Goal: Information Seeking & Learning: Check status

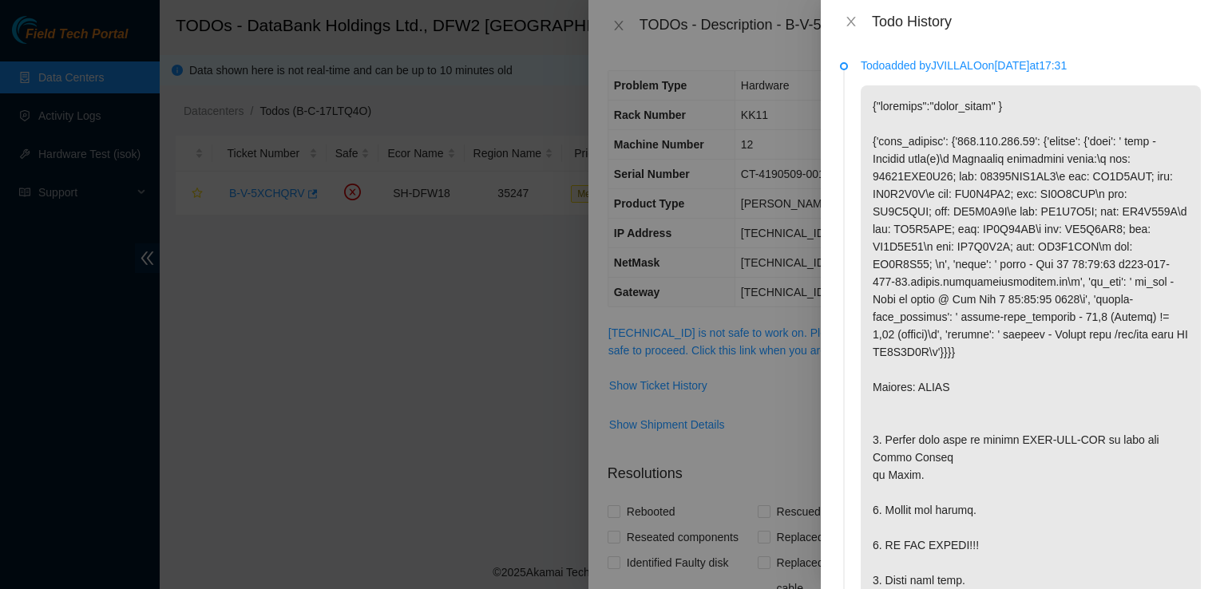
scroll to position [247, 0]
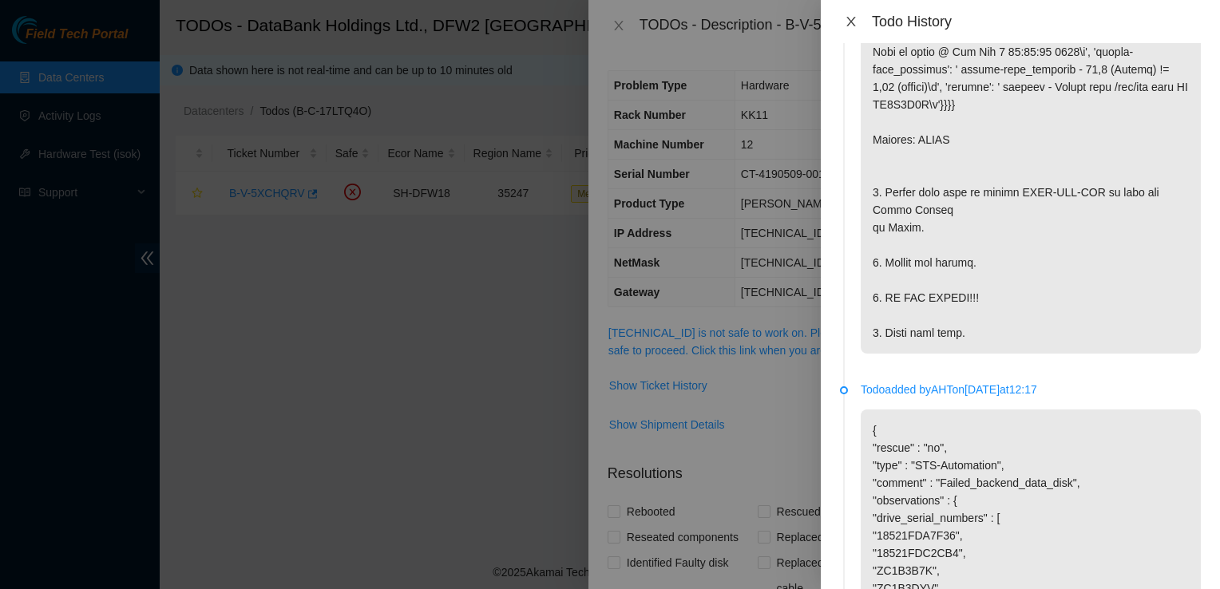
click at [851, 22] on icon "close" at bounding box center [850, 22] width 9 height 10
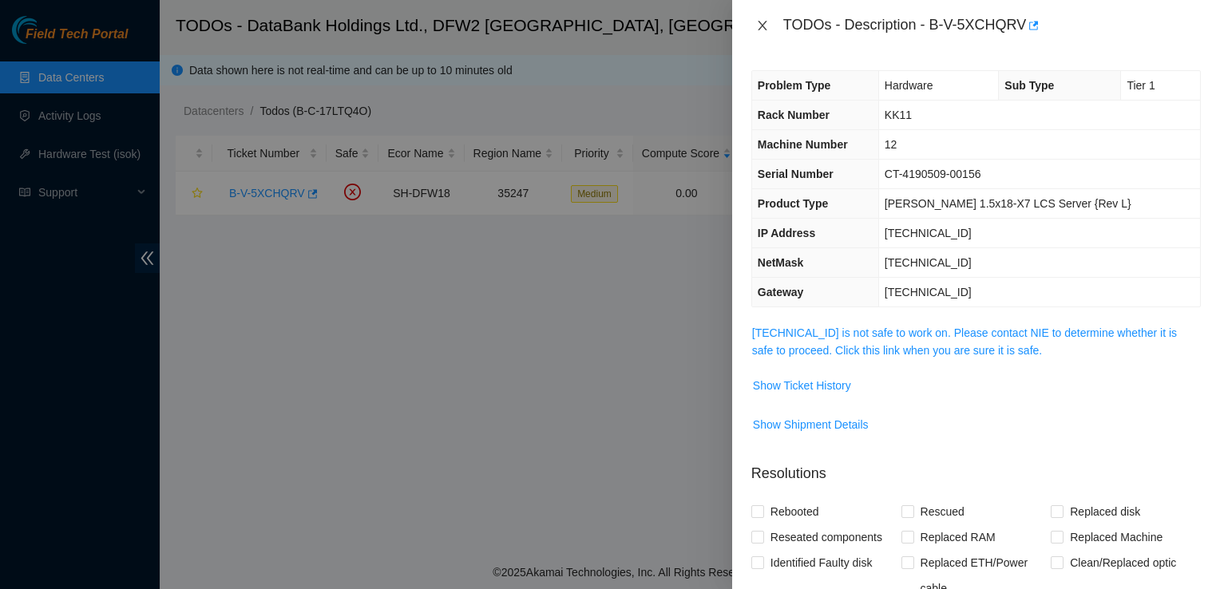
click at [765, 18] on div "TODOs - Description - B-V-5XCHQRV" at bounding box center [975, 26] width 449 height 26
click at [61, 71] on div at bounding box center [610, 294] width 1220 height 589
click at [766, 27] on icon "close" at bounding box center [762, 25] width 13 height 13
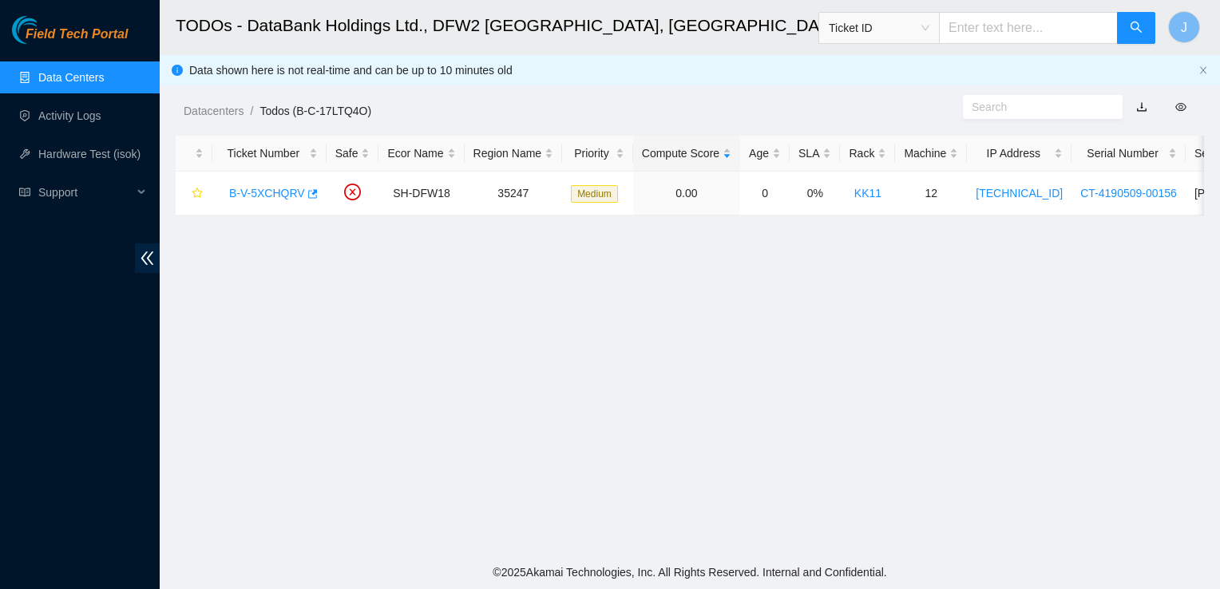
click at [104, 77] on link "Data Centers" at bounding box center [70, 77] width 65 height 13
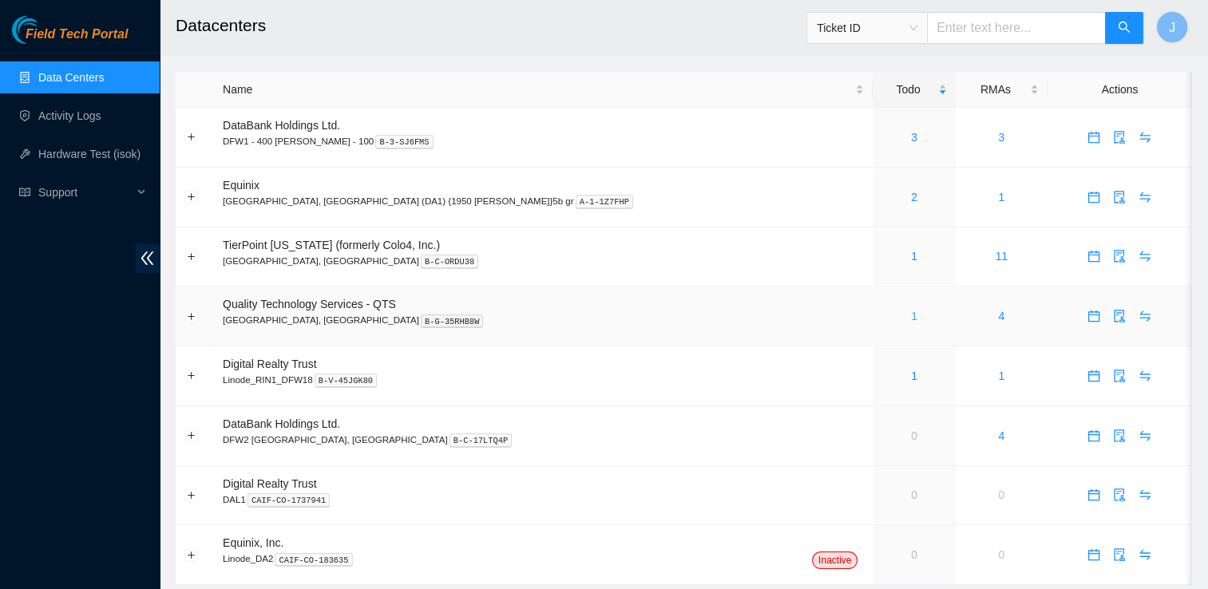
click at [911, 323] on link "1" at bounding box center [914, 316] width 6 height 13
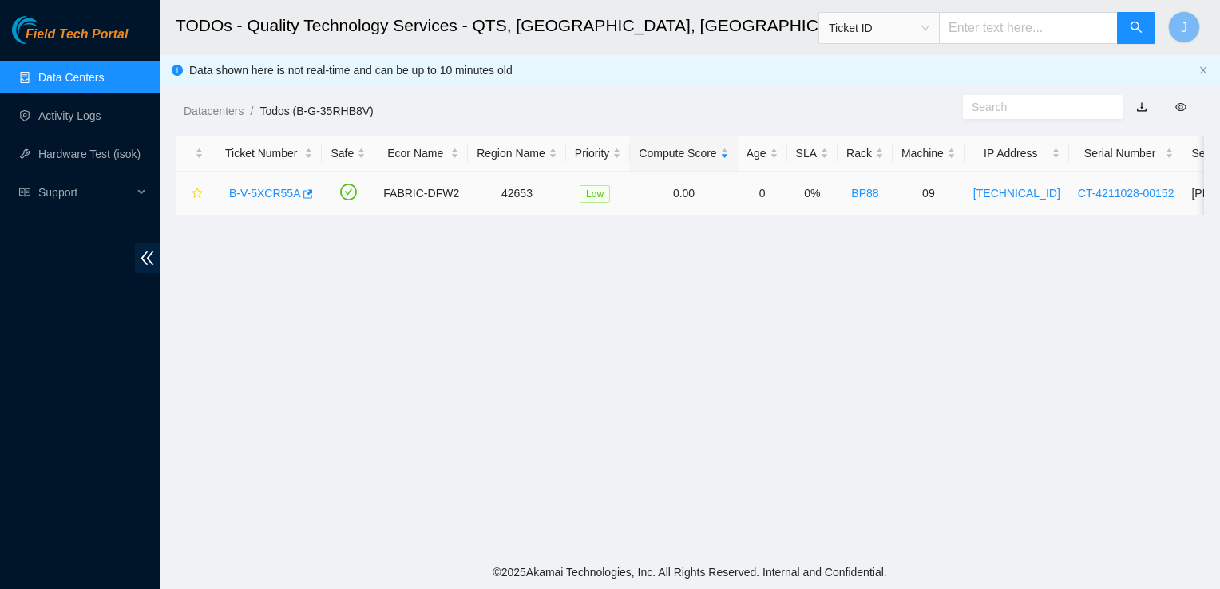
click at [258, 193] on link "B-V-5XCR55A" at bounding box center [264, 193] width 71 height 13
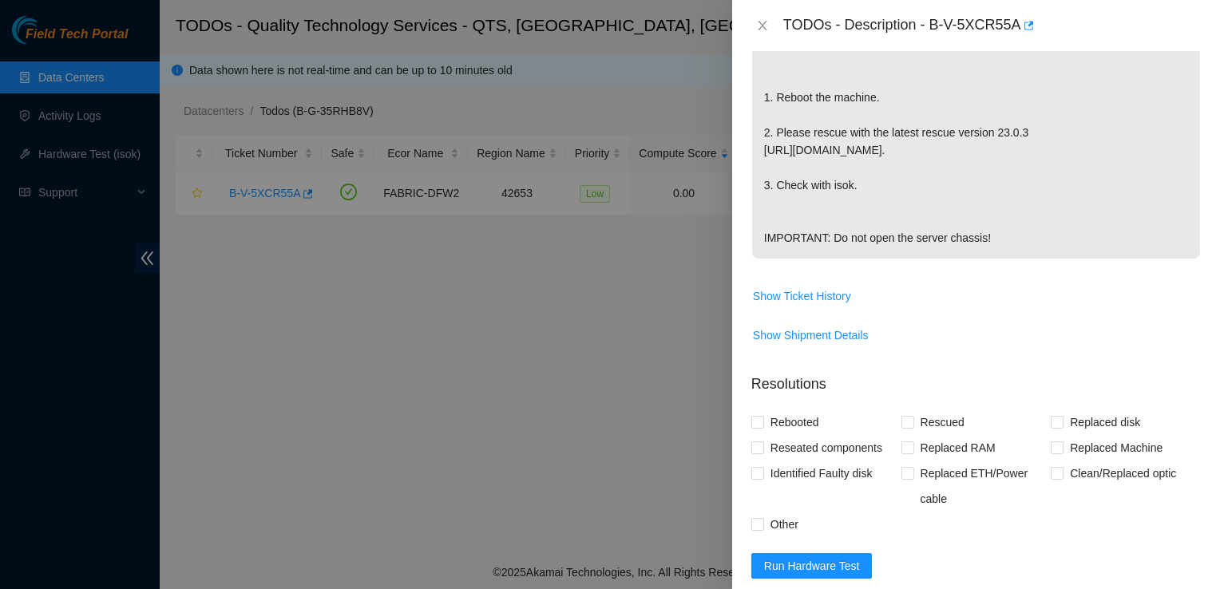
scroll to position [386, 0]
click at [810, 307] on span "Show Ticket History" at bounding box center [802, 298] width 98 height 18
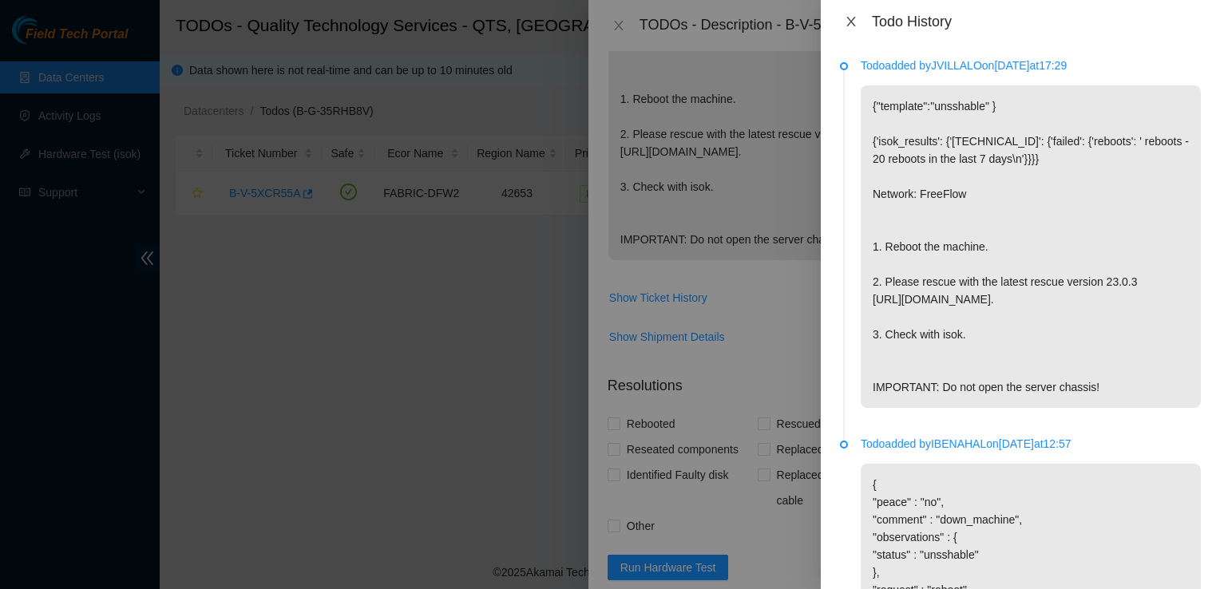
click at [853, 26] on icon "close" at bounding box center [851, 21] width 13 height 13
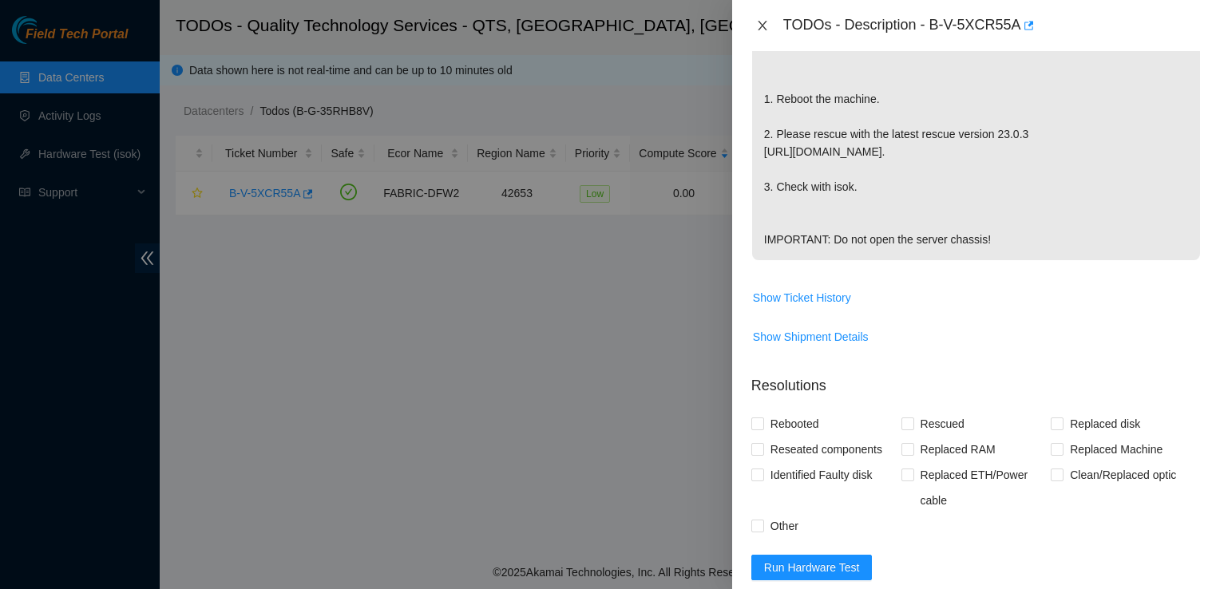
click at [766, 21] on icon "close" at bounding box center [762, 25] width 13 height 13
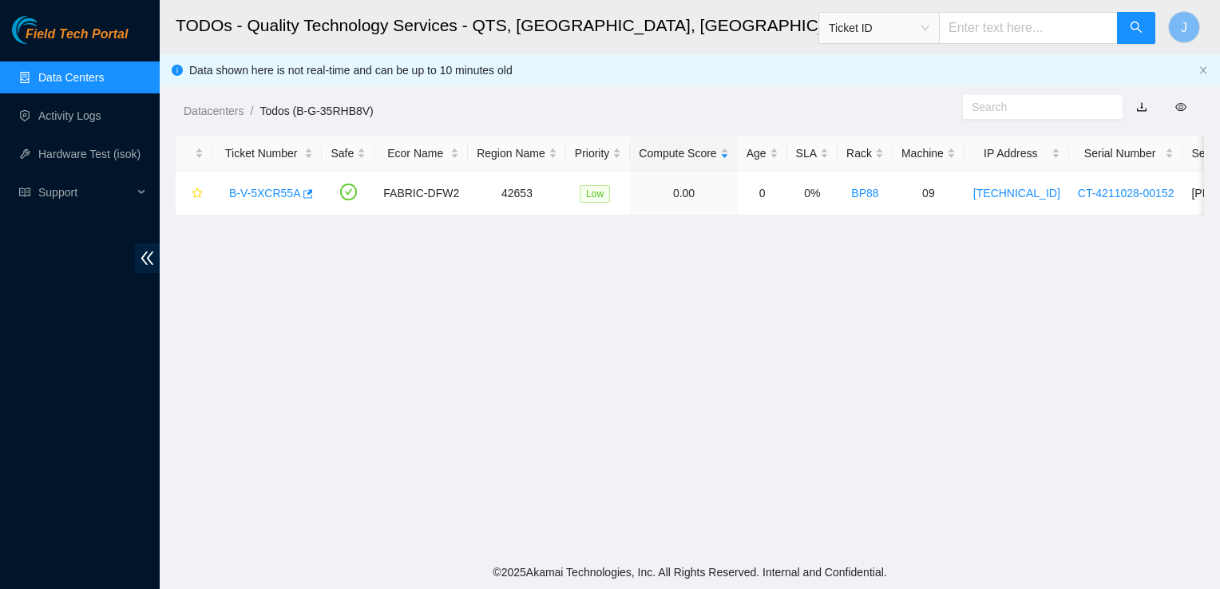
scroll to position [410, 0]
click at [257, 198] on link "B-V-5XCR55A" at bounding box center [264, 193] width 71 height 13
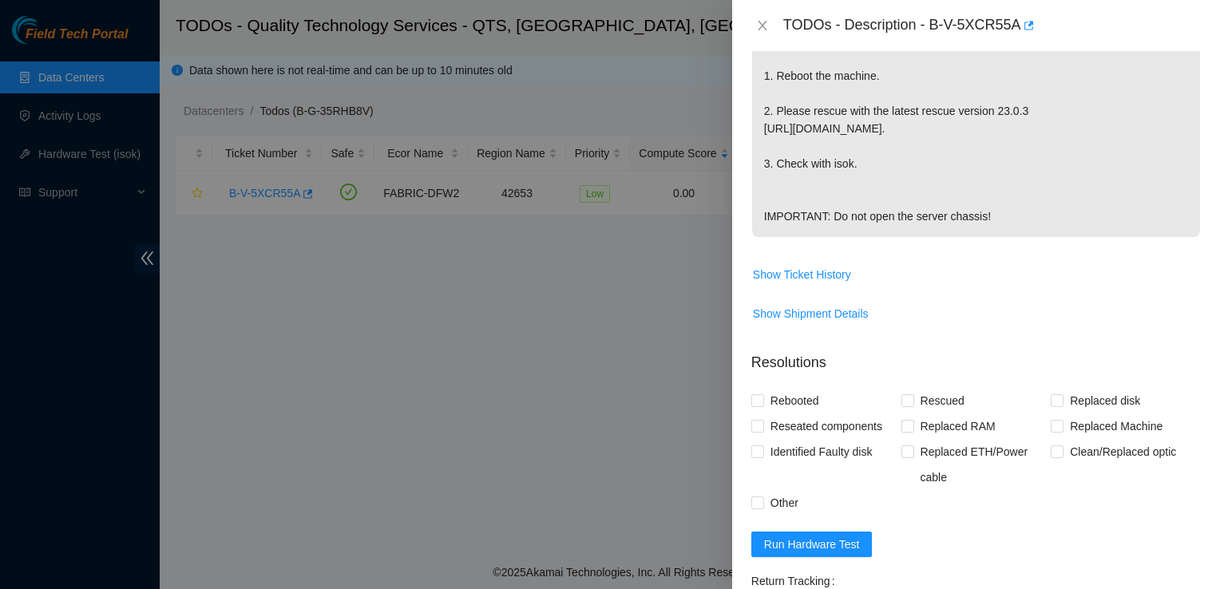
scroll to position [386, 0]
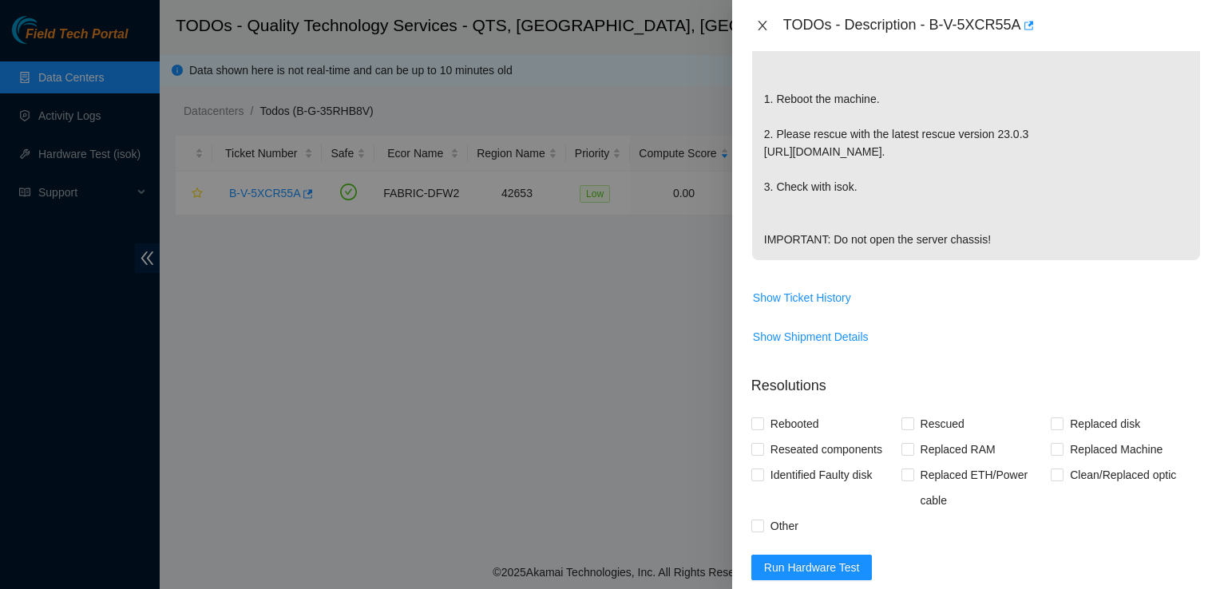
click at [762, 23] on icon "close" at bounding box center [762, 25] width 13 height 13
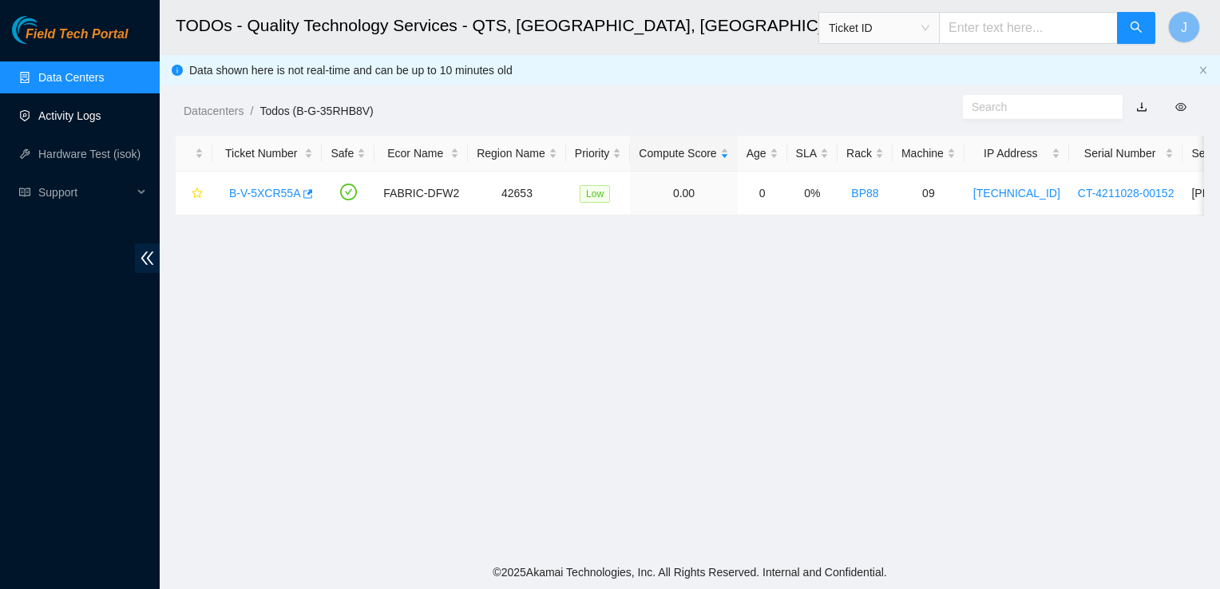
scroll to position [410, 0]
click at [48, 117] on link "Activity Logs" at bounding box center [69, 115] width 63 height 13
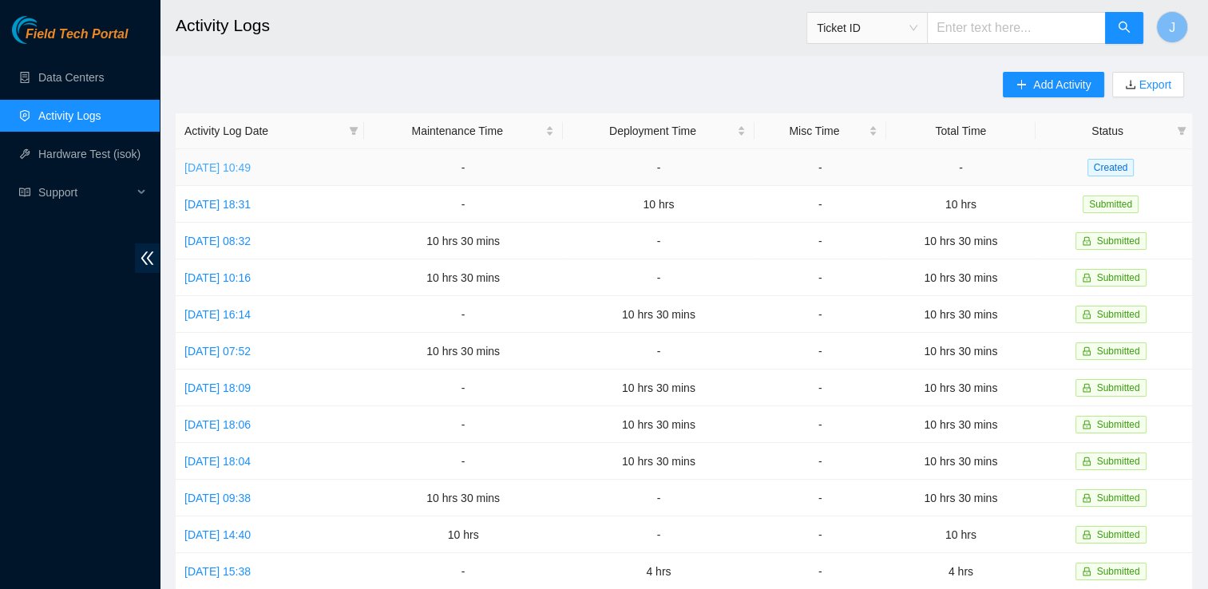
click at [251, 165] on link "Thu, 02 Oct 2025 10:49" at bounding box center [217, 167] width 66 height 13
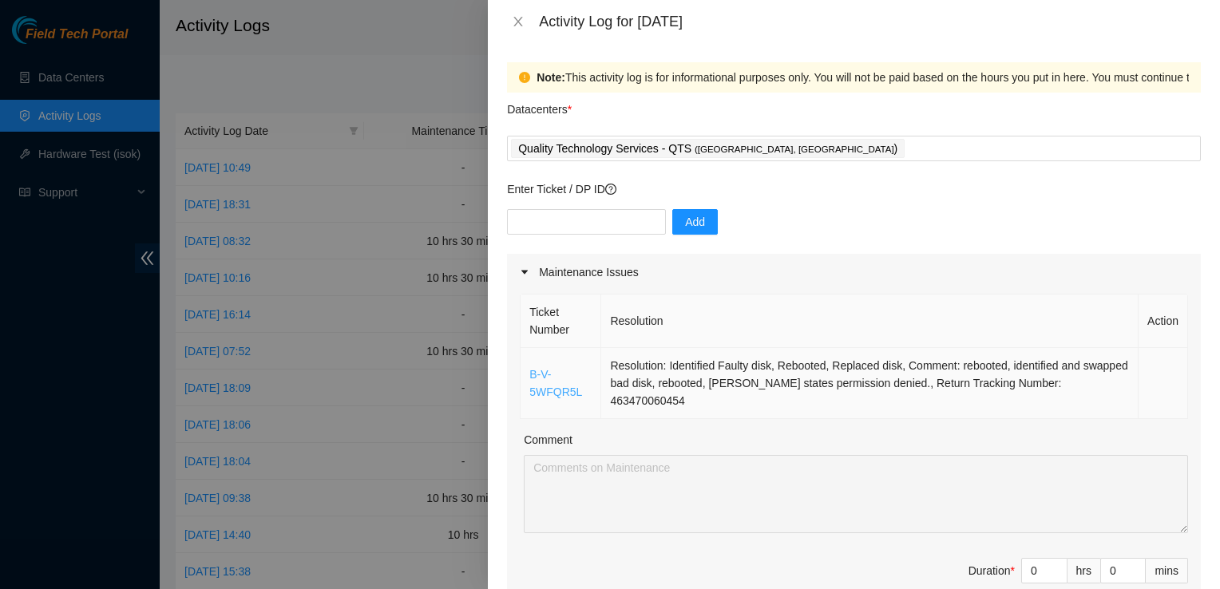
click at [560, 381] on link "B-V-5WFQR5L" at bounding box center [555, 383] width 53 height 30
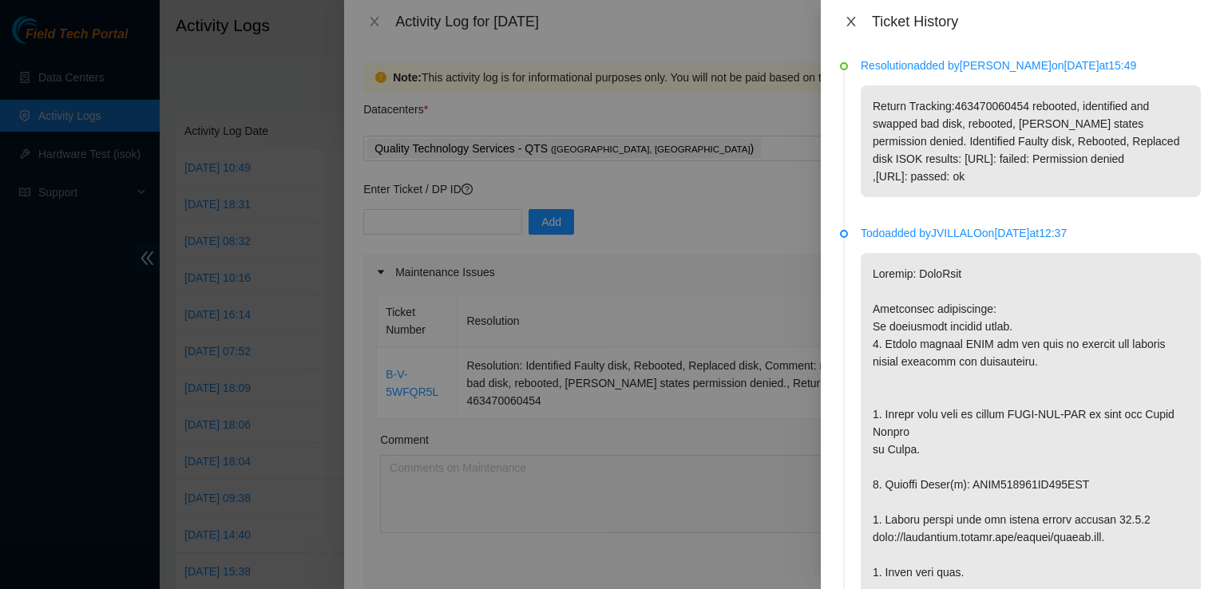
click at [853, 28] on button "Close" at bounding box center [851, 21] width 22 height 15
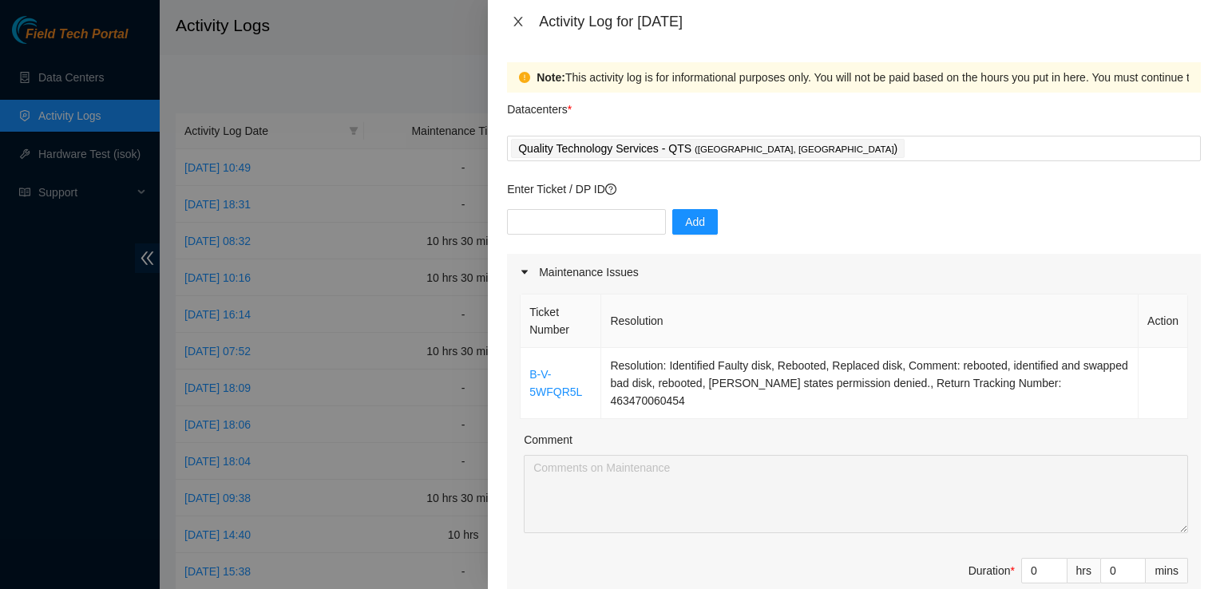
click at [513, 21] on icon "close" at bounding box center [518, 21] width 13 height 13
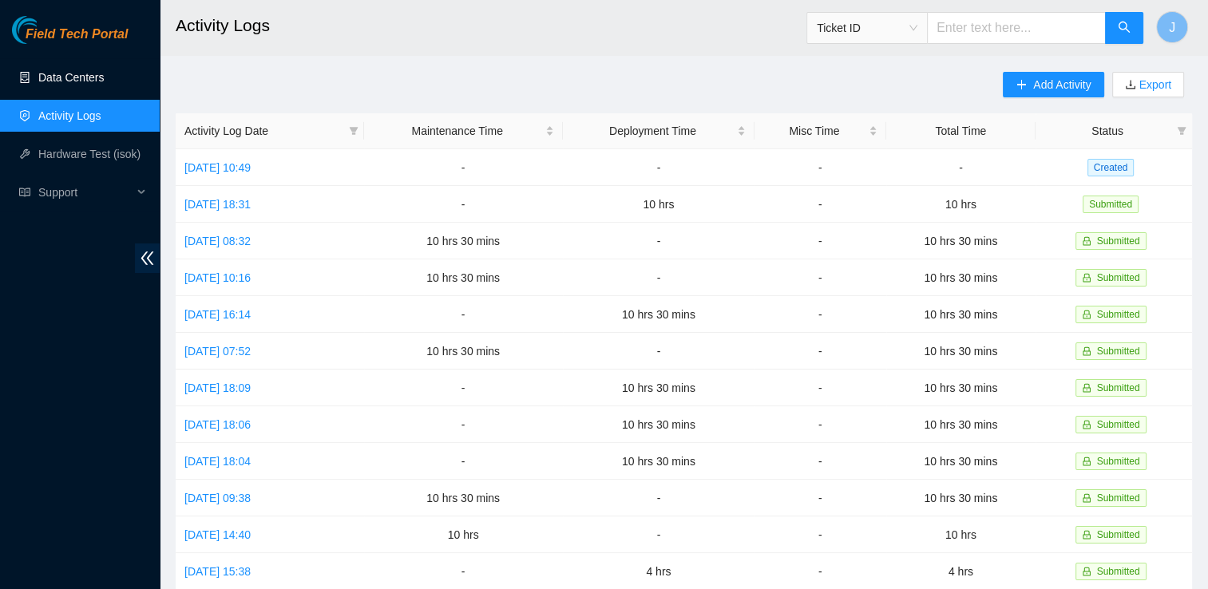
click at [104, 72] on link "Data Centers" at bounding box center [70, 77] width 65 height 13
